Goal: Use online tool/utility: Use online tool/utility

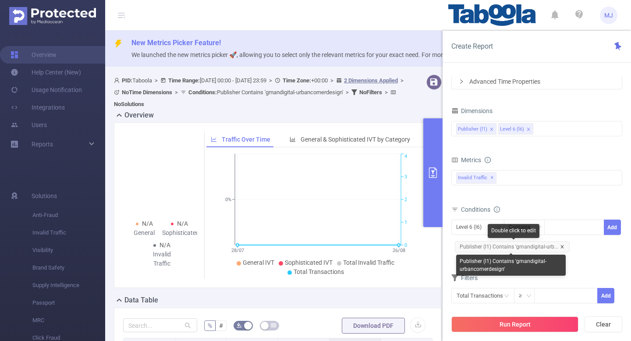
click at [560, 245] on icon "icon: close" at bounding box center [562, 247] width 4 height 4
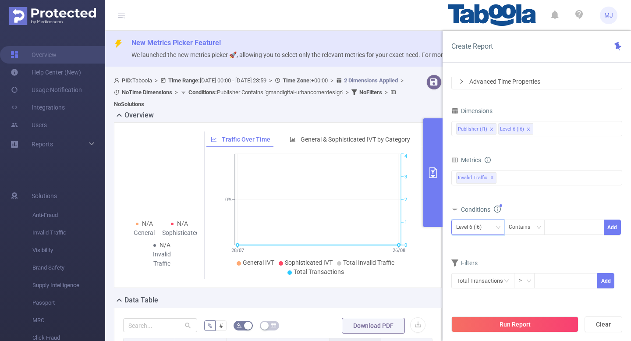
click at [489, 228] on div "Level 6 (l6)" at bounding box center [477, 227] width 43 height 14
click at [472, 242] on li "Publisher (l1)" at bounding box center [477, 245] width 53 height 14
click at [579, 230] on div at bounding box center [574, 227] width 50 height 14
paste input "snackpulse"
type input "snackpulse"
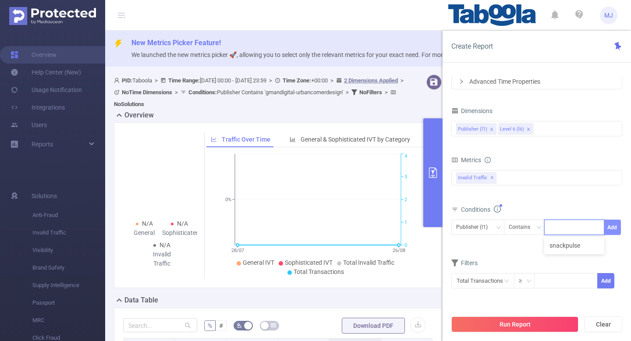
click at [610, 231] on button "Add" at bounding box center [612, 227] width 17 height 15
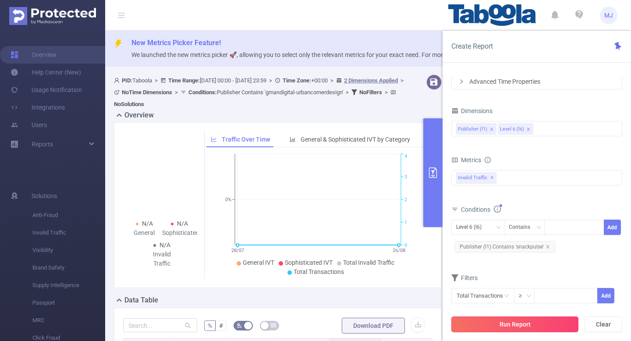
click at [515, 323] on button "Run Report" at bounding box center [514, 324] width 127 height 16
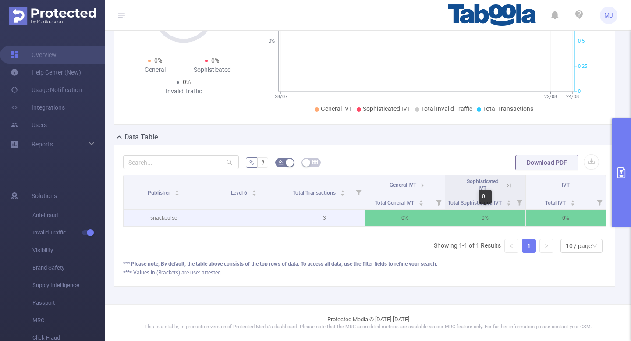
scroll to position [0, 2]
